Goal: Task Accomplishment & Management: Use online tool/utility

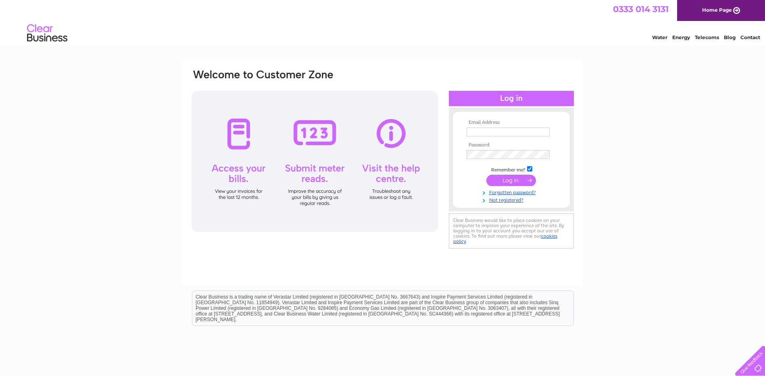
type input "accounts@glasgowdistillery.com"
click at [502, 179] on input "submit" at bounding box center [511, 180] width 50 height 11
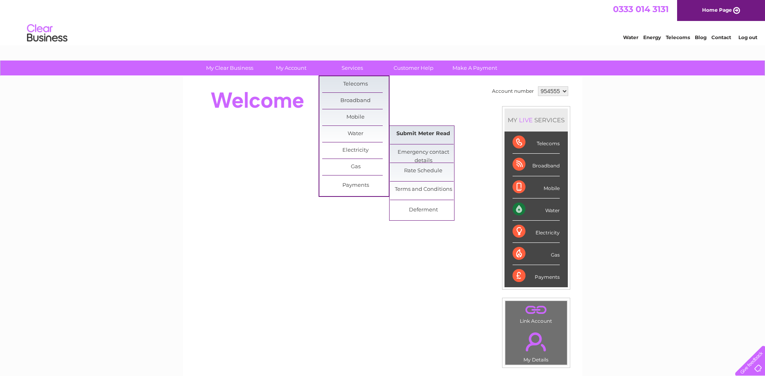
click at [412, 133] on link "Submit Meter Read" at bounding box center [423, 134] width 67 height 16
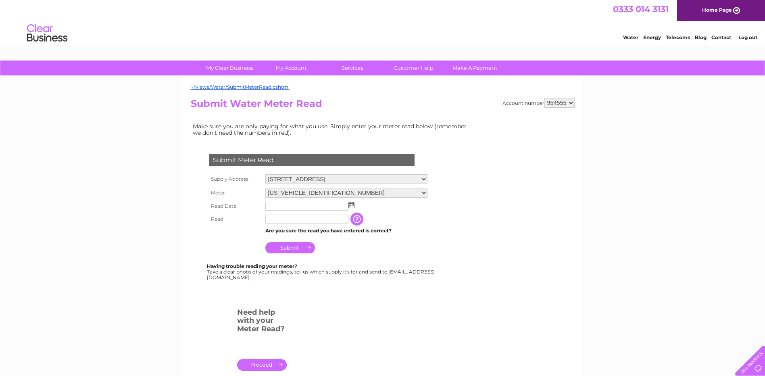
click at [290, 209] on input "text" at bounding box center [306, 206] width 83 height 9
click at [353, 204] on img at bounding box center [352, 205] width 6 height 6
click at [287, 242] on link "1" at bounding box center [285, 240] width 13 height 8
type input "2025/09/01"
click at [329, 219] on input "text" at bounding box center [307, 220] width 84 height 10
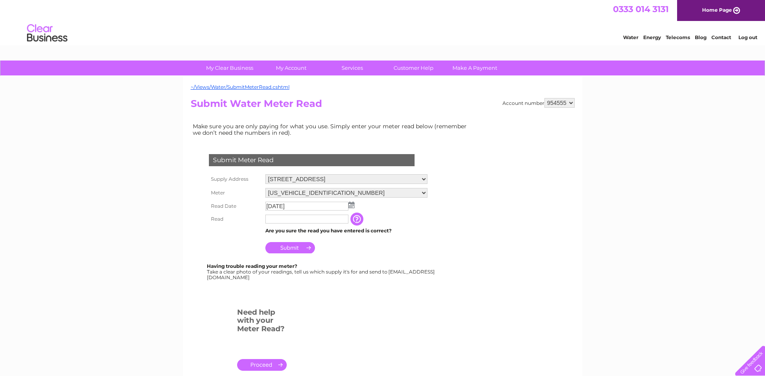
click at [275, 218] on input "text" at bounding box center [306, 219] width 83 height 9
type input "64075"
click at [291, 246] on input "Submit" at bounding box center [290, 248] width 50 height 11
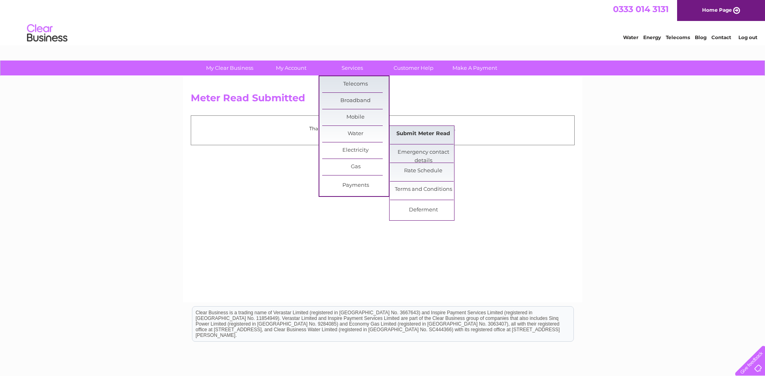
click at [410, 131] on link "Submit Meter Read" at bounding box center [423, 134] width 67 height 16
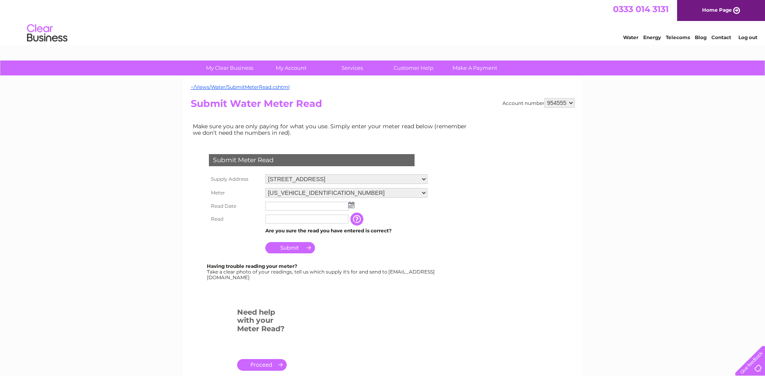
click at [314, 195] on select "[US_VEHICLE_IDENTIFICATION_NUMBER] [US_VEHICLE_IDENTIFICATION_NUMBER]" at bounding box center [346, 193] width 162 height 10
select select "420321"
click at [265, 188] on select "[US_VEHICLE_IDENTIFICATION_NUMBER] [US_VEHICLE_IDENTIFICATION_NUMBER]" at bounding box center [346, 193] width 162 height 10
drag, startPoint x: 0, startPoint y: 0, endPoint x: 297, endPoint y: 206, distance: 361.7
click at [297, 206] on input "text" at bounding box center [307, 207] width 84 height 10
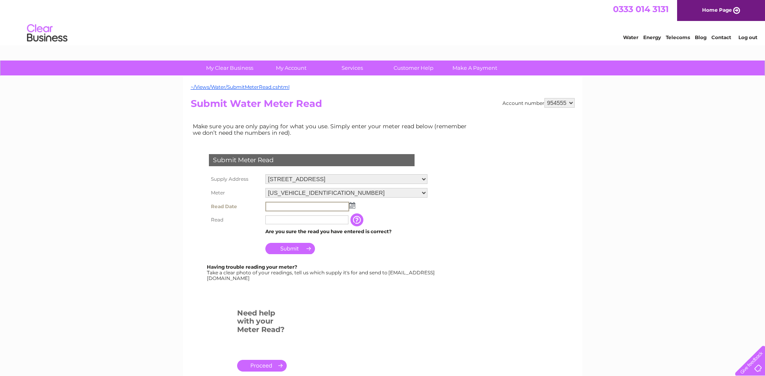
click at [273, 207] on input "text" at bounding box center [307, 207] width 84 height 10
click at [351, 205] on img at bounding box center [351, 205] width 6 height 6
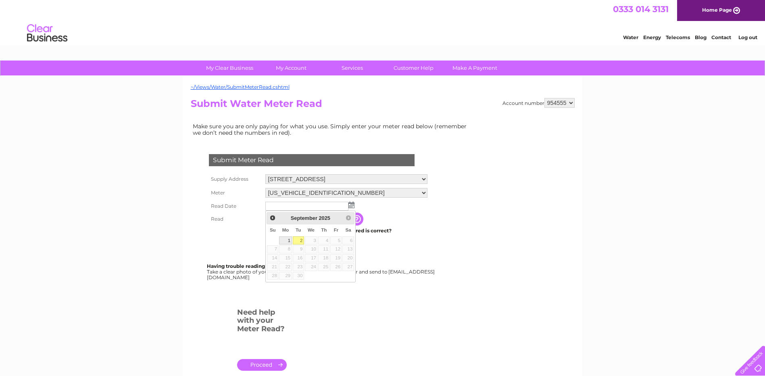
click at [283, 241] on link "1" at bounding box center [285, 240] width 13 height 8
type input "2025/09/01"
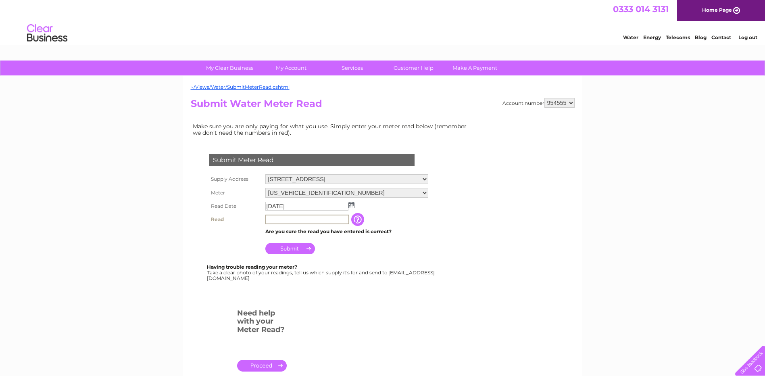
click at [283, 219] on input "text" at bounding box center [307, 220] width 84 height 10
click at [278, 219] on input "13253" at bounding box center [306, 219] width 83 height 9
type input "13235"
click at [290, 246] on input "Submit" at bounding box center [290, 248] width 50 height 11
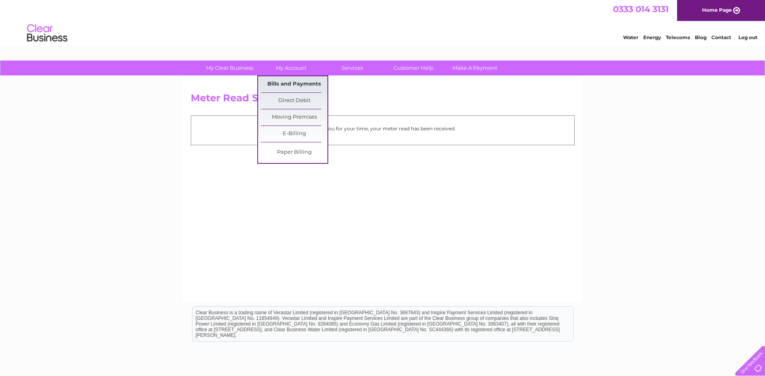
click at [286, 80] on link "Bills and Payments" at bounding box center [294, 84] width 67 height 16
